Goal: Task Accomplishment & Management: Manage account settings

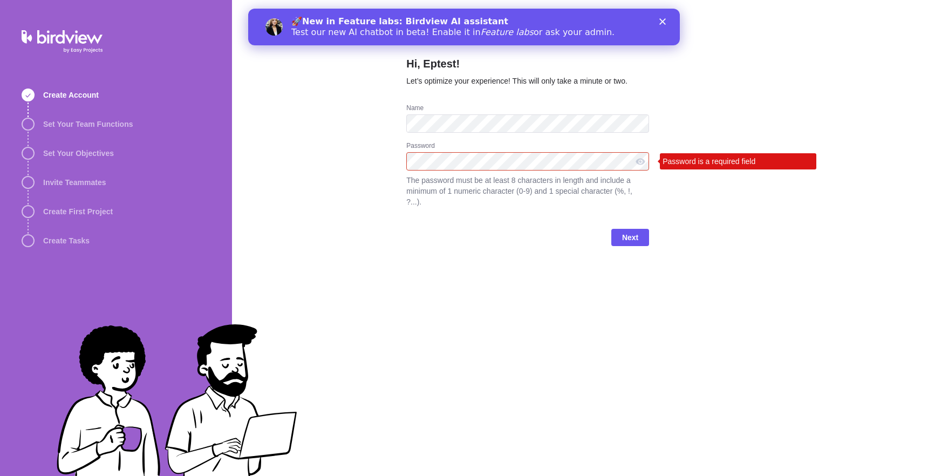
click at [479, 339] on div "Hi, Eptest! Let’s optimize your experience! This will only take a minute or two…" at bounding box center [527, 238] width 243 height 476
click at [452, 282] on div "Hi, Eptest! Let’s optimize your experience! This will only take a minute or two…" at bounding box center [527, 238] width 243 height 476
click at [478, 338] on div "Hi, Eptest! Let’s optimize your experience! This will only take a minute or two…" at bounding box center [527, 238] width 243 height 476
click at [618, 237] on span "Next" at bounding box center [630, 237] width 38 height 17
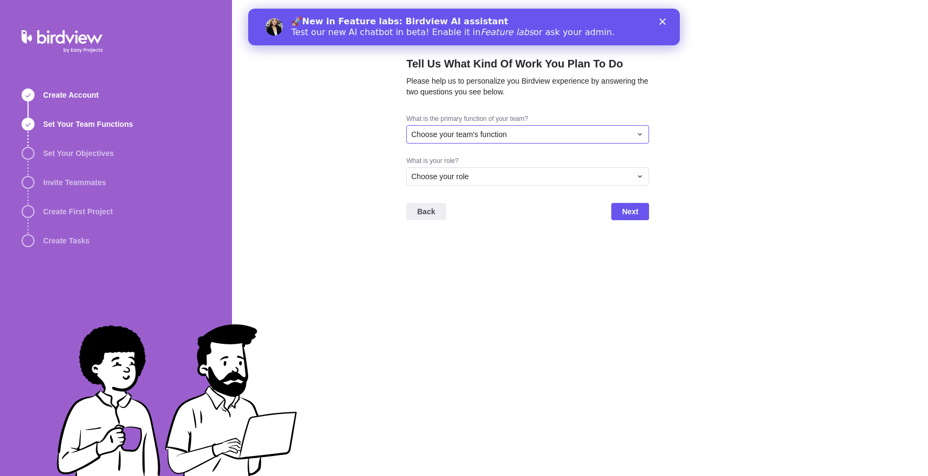
click at [484, 137] on span "Choose your team's function" at bounding box center [458, 134] width 95 height 11
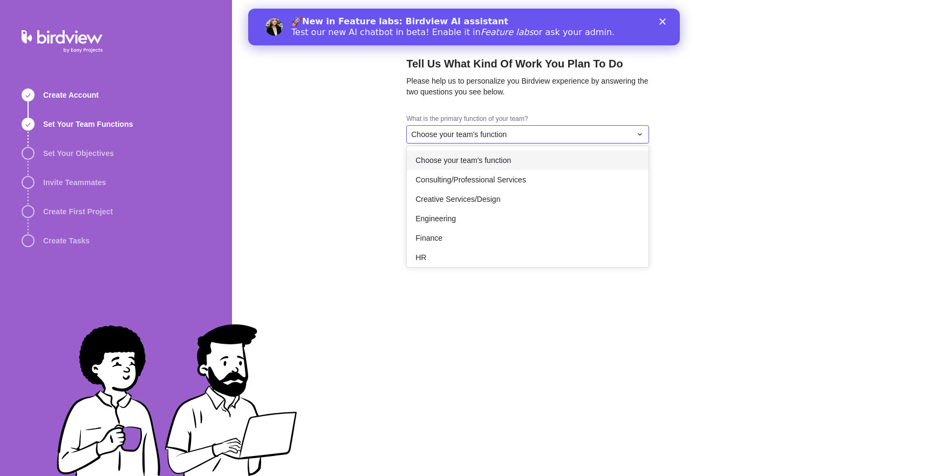
click at [467, 159] on span "Choose your team's function" at bounding box center [462, 160] width 95 height 11
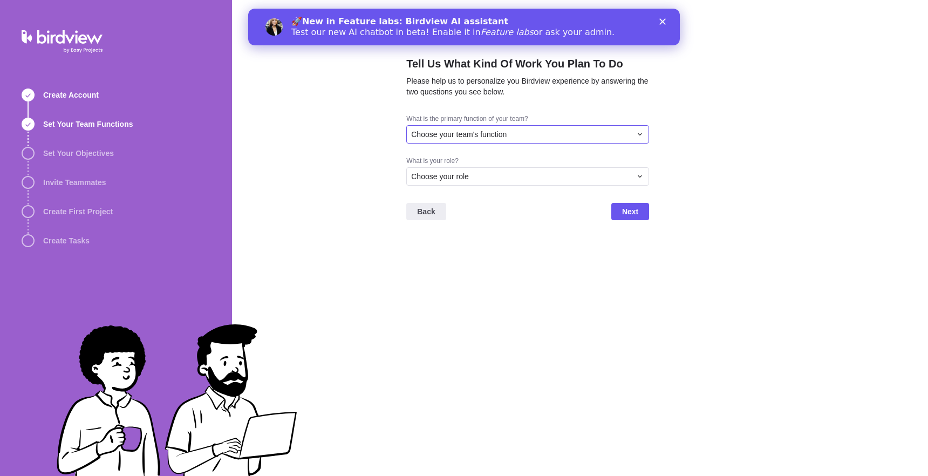
click at [470, 132] on span "Choose your team's function" at bounding box center [458, 134] width 95 height 11
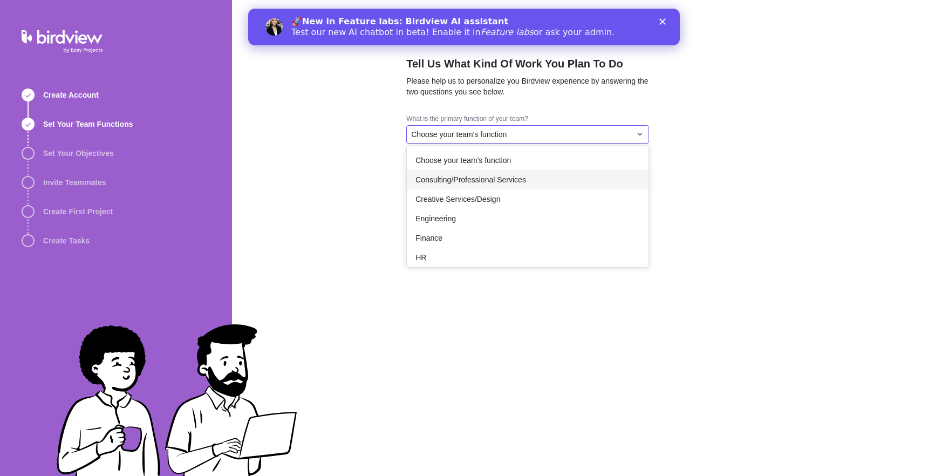
click at [469, 186] on div "Consulting/Professional Services" at bounding box center [528, 179] width 242 height 19
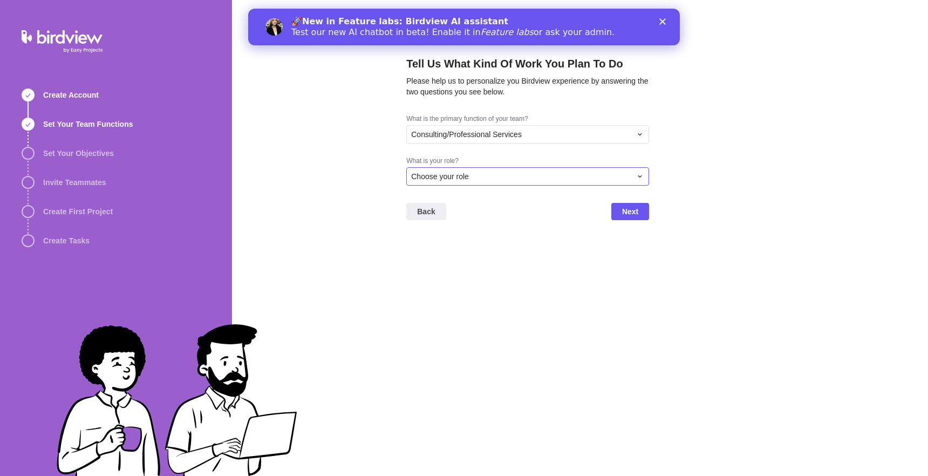
click at [467, 175] on span "Choose your role" at bounding box center [440, 176] width 58 height 11
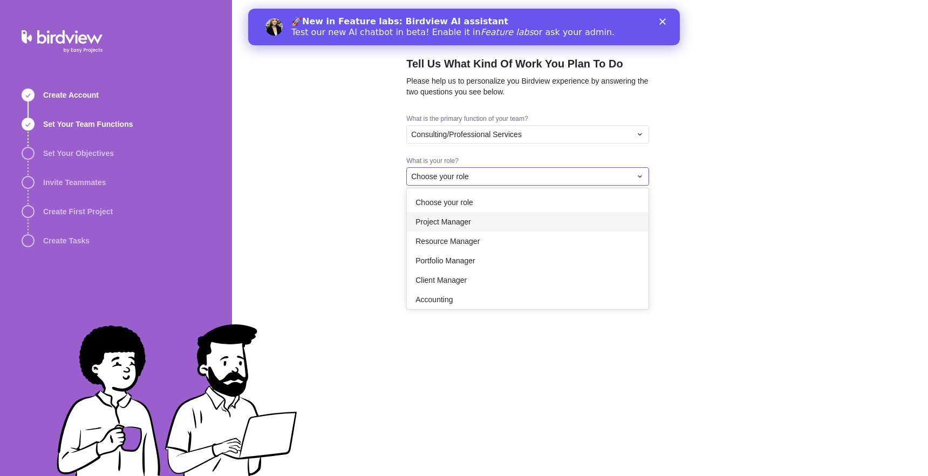
click at [468, 222] on span "Project Manager" at bounding box center [443, 221] width 56 height 11
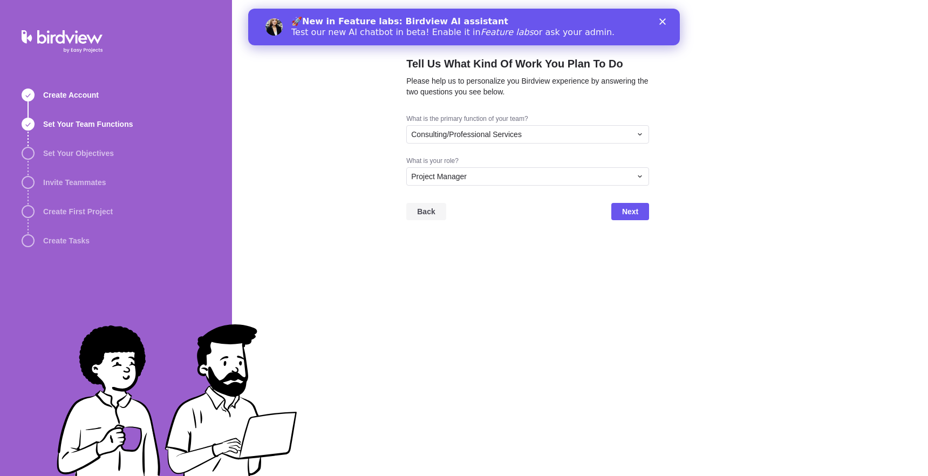
click at [423, 208] on span "Back" at bounding box center [426, 211] width 18 height 13
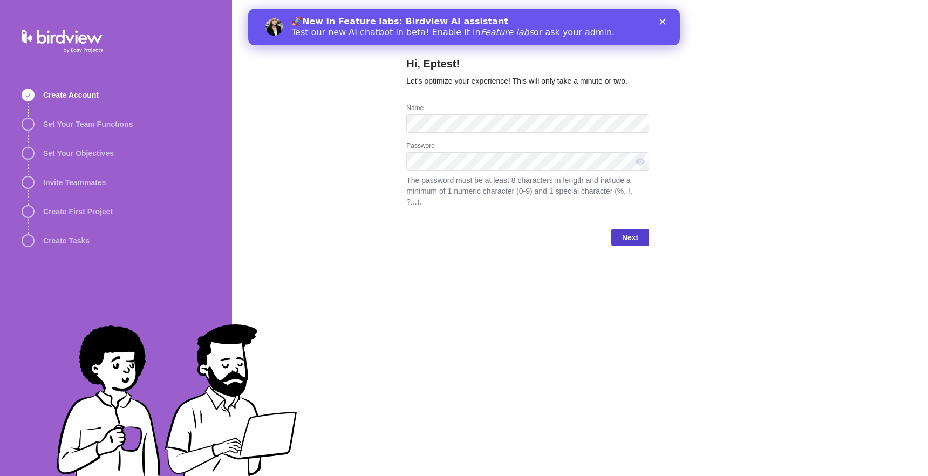
click at [635, 240] on span "Next" at bounding box center [630, 237] width 16 height 13
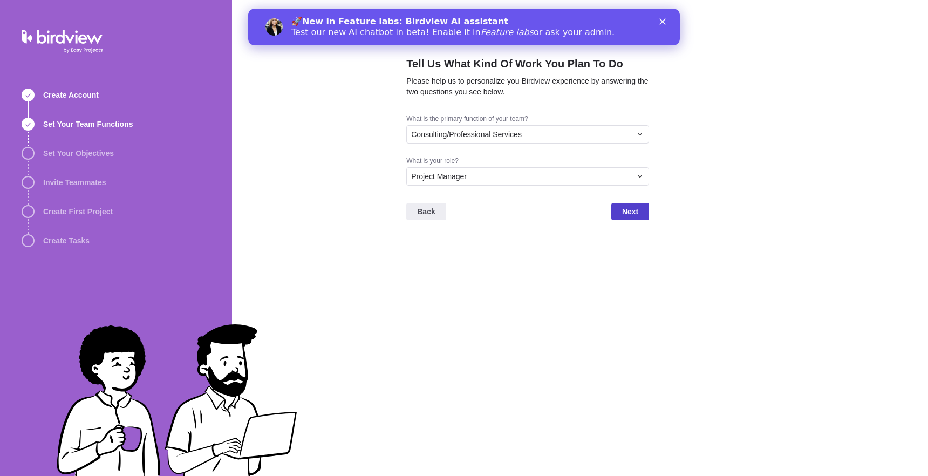
click at [626, 213] on span "Next" at bounding box center [630, 211] width 16 height 13
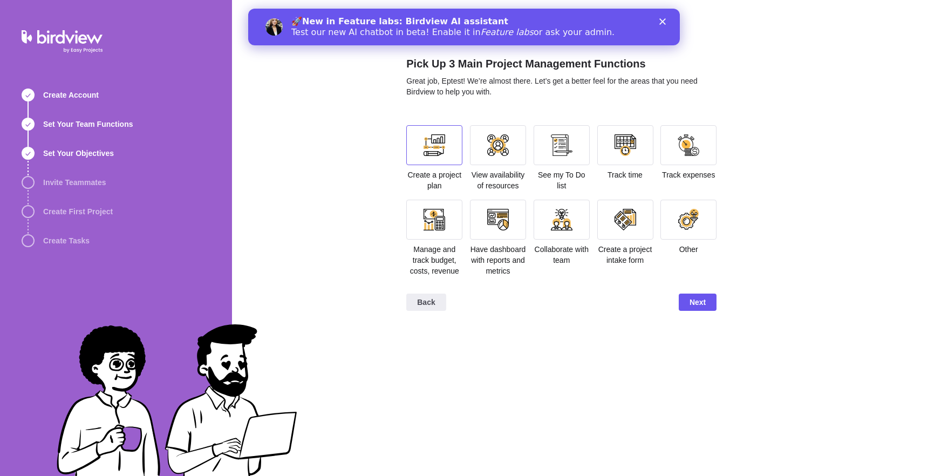
click at [412, 157] on div at bounding box center [434, 145] width 56 height 40
click at [686, 311] on span "Next" at bounding box center [698, 302] width 38 height 17
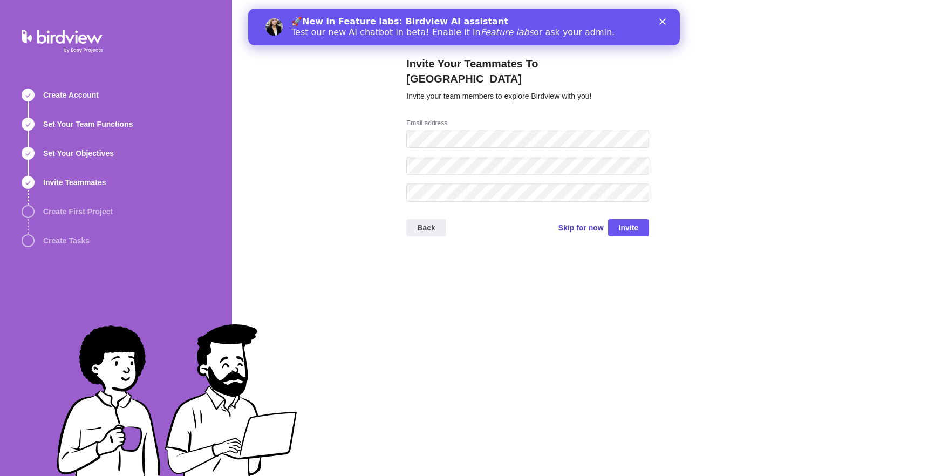
click at [585, 222] on span "Skip for now" at bounding box center [580, 227] width 45 height 11
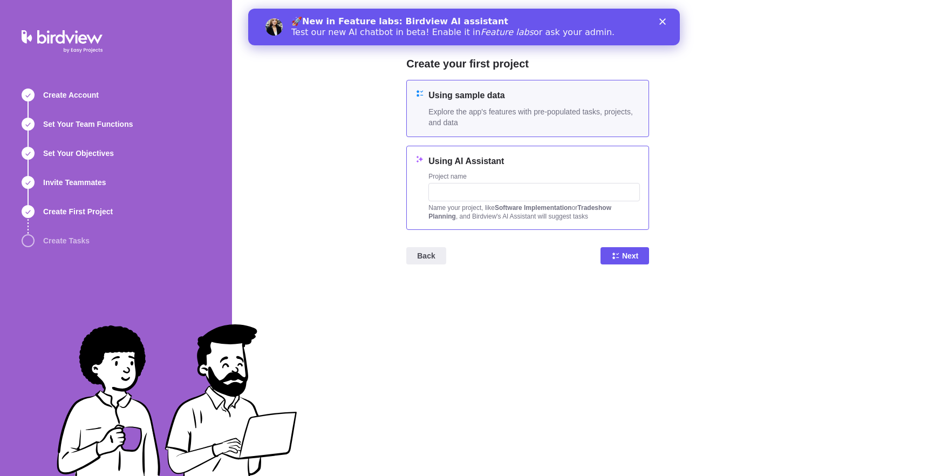
click at [522, 159] on h4 "Using AI Assistant" at bounding box center [534, 161] width 212 height 13
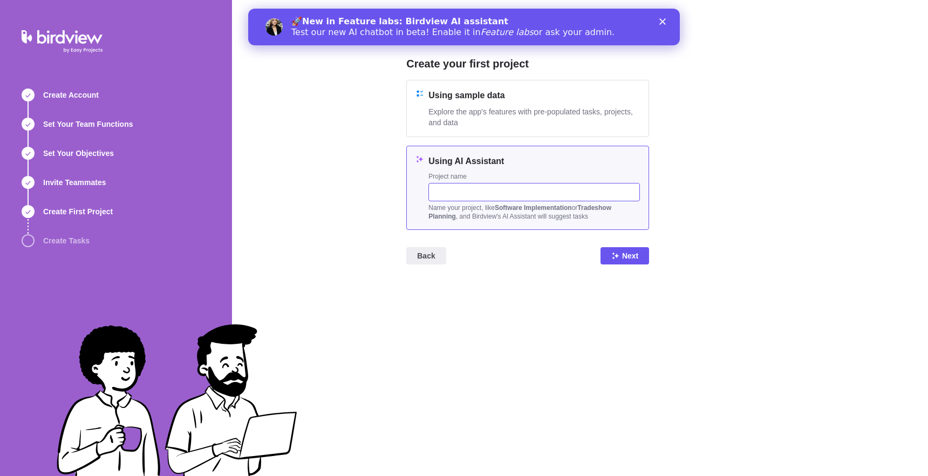
click at [486, 195] on input "text" at bounding box center [534, 192] width 212 height 18
type input "q"
click at [629, 251] on span "Next" at bounding box center [630, 255] width 16 height 13
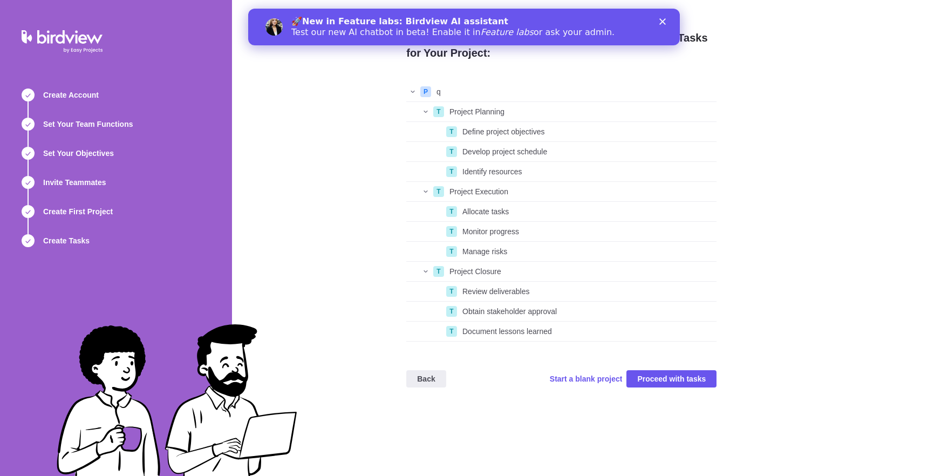
scroll to position [251, 302]
click at [576, 384] on span "Start a blank project" at bounding box center [586, 378] width 73 height 11
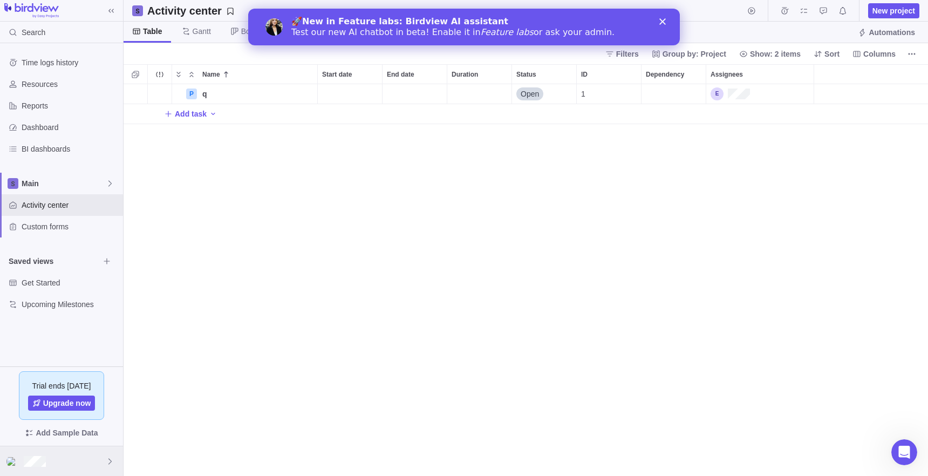
click at [83, 459] on div at bounding box center [61, 461] width 123 height 30
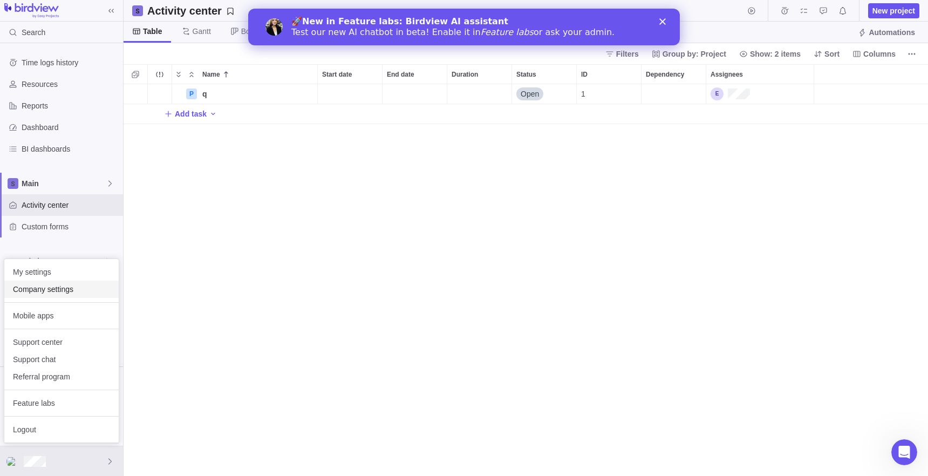
click at [66, 288] on span "Company settings" at bounding box center [61, 289] width 97 height 11
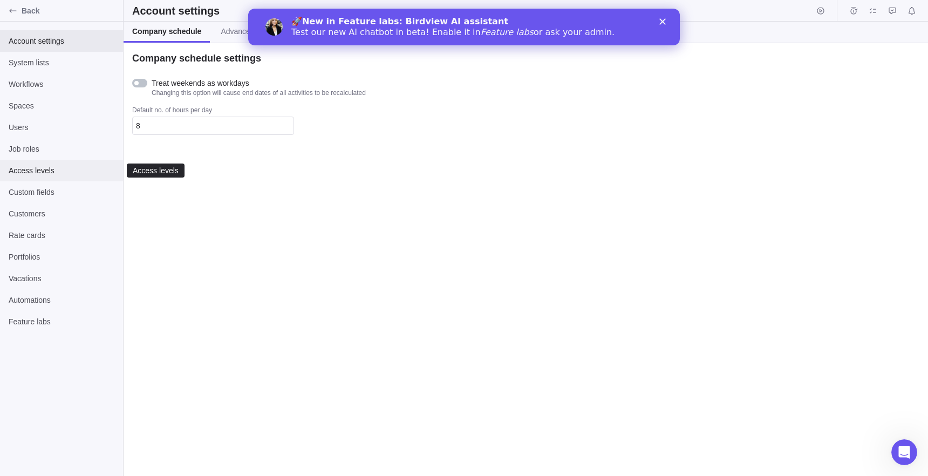
click at [42, 173] on span "Access levels" at bounding box center [62, 170] width 106 height 11
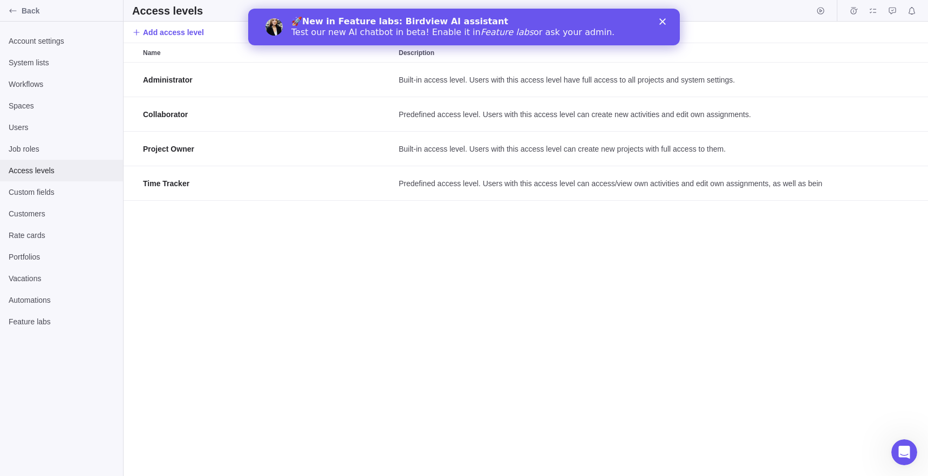
scroll to position [405, 796]
click at [663, 24] on icon "Close" at bounding box center [662, 21] width 6 height 6
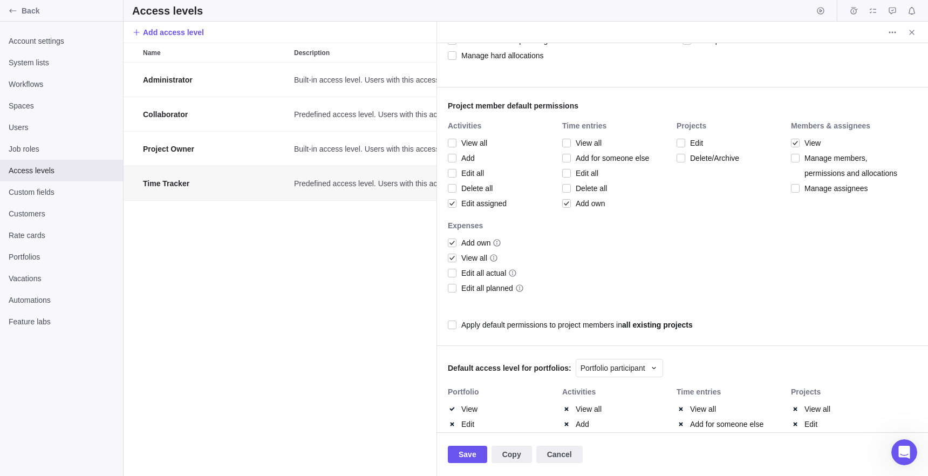
scroll to position [288, 0]
